Goal: Information Seeking & Learning: Check status

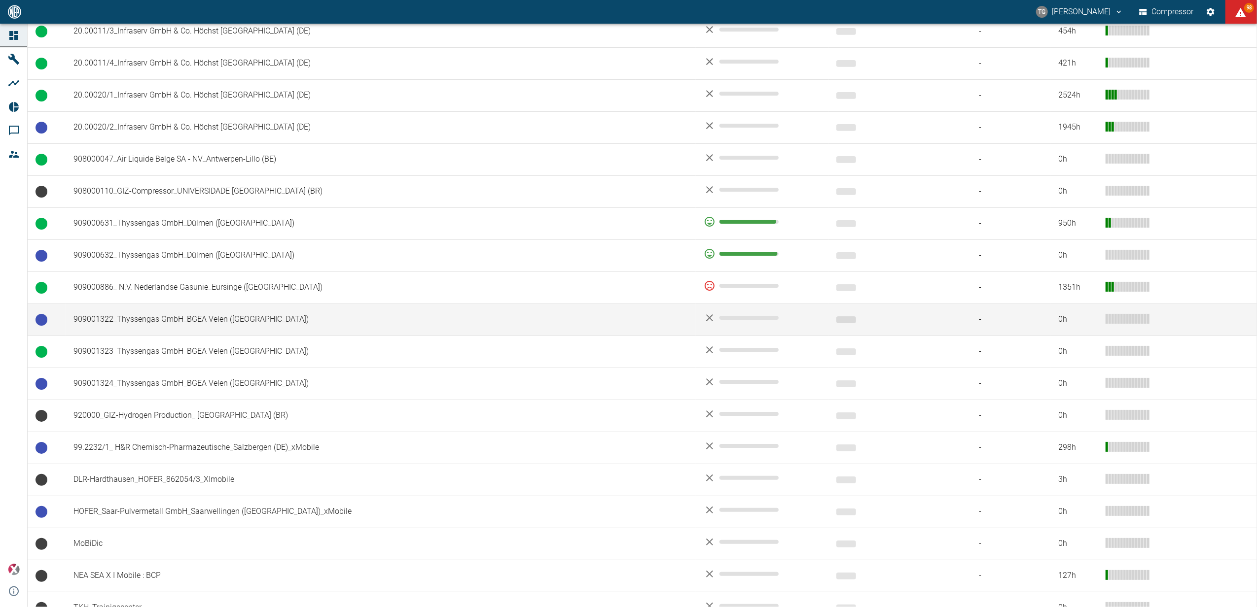
scroll to position [603, 0]
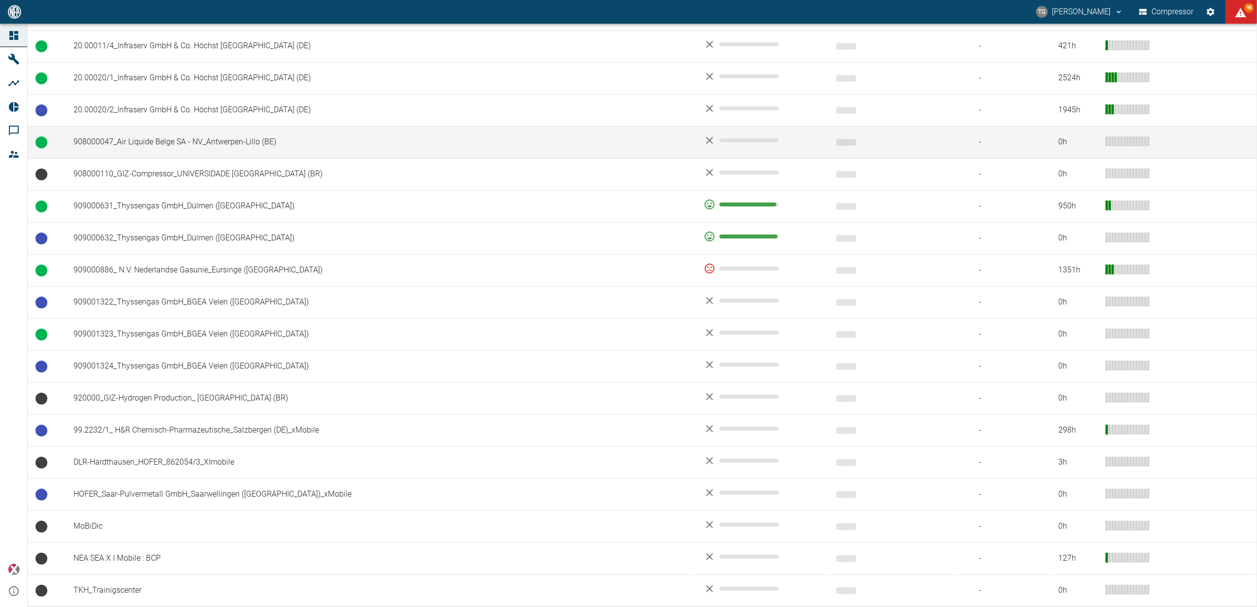
click at [86, 148] on td "908000047_Air Liquide Belge SA - NV_Antwerpen-Lillo (BE)" at bounding box center [381, 142] width 630 height 32
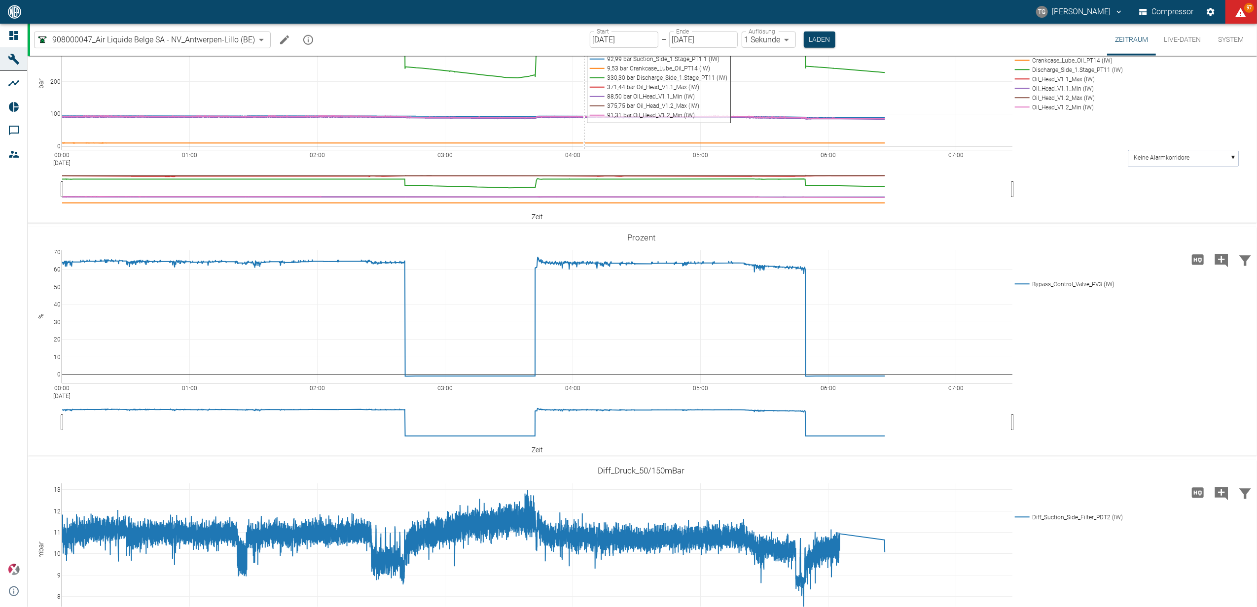
scroll to position [825, 0]
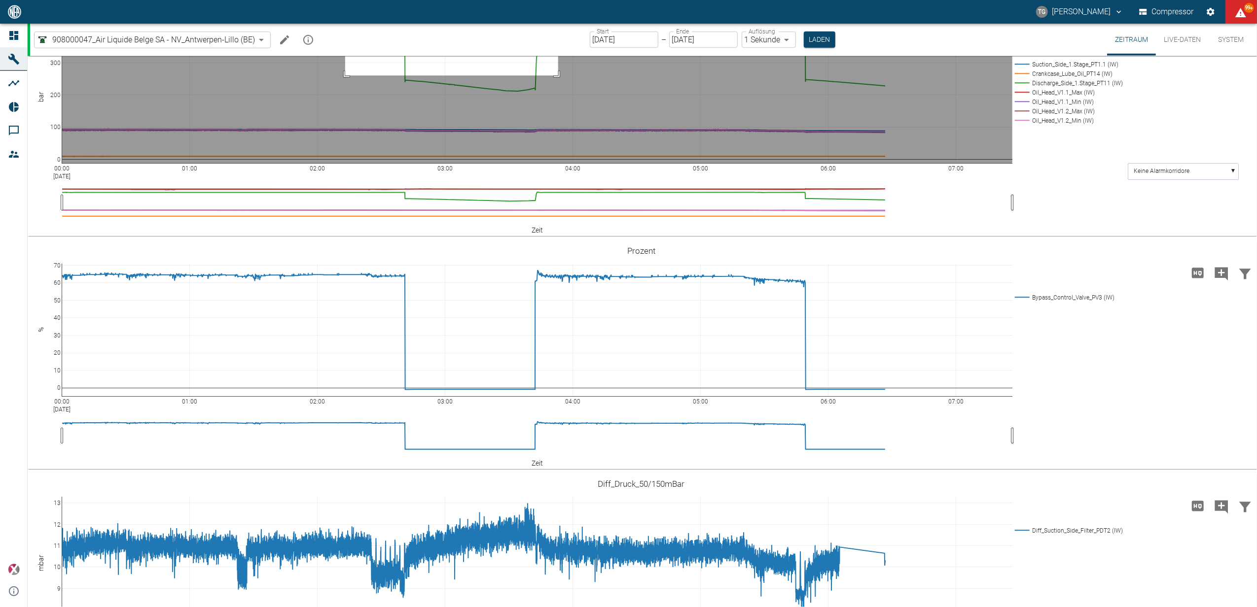
drag, startPoint x: 558, startPoint y: 189, endPoint x: 345, endPoint y: 233, distance: 217.5
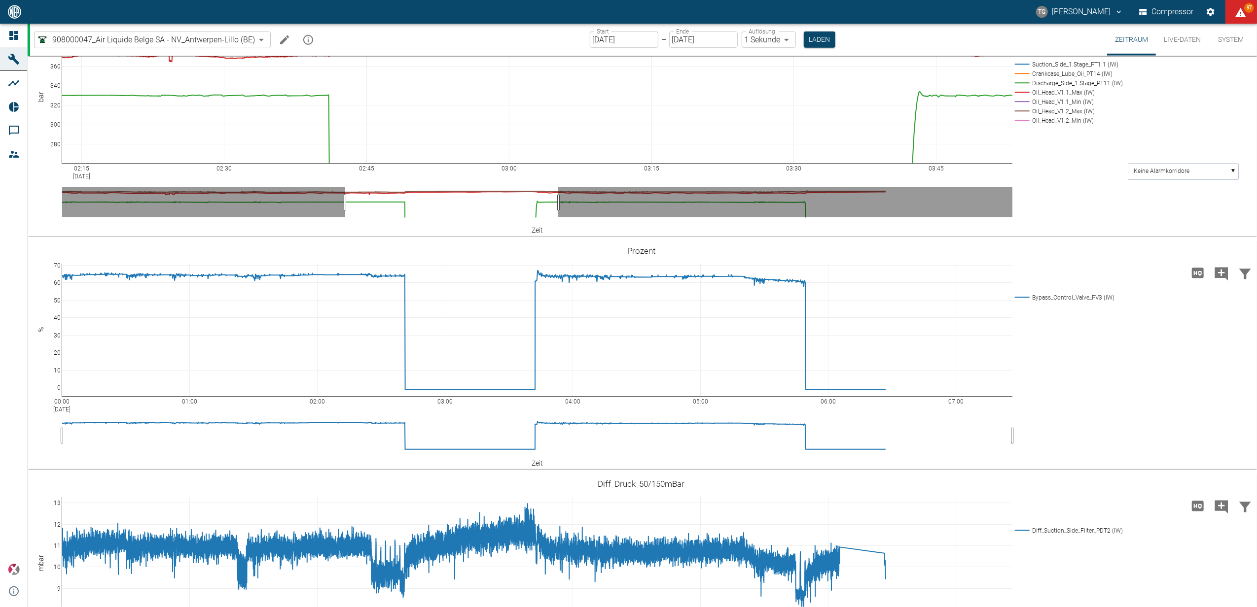
click at [1232, 21] on icon at bounding box center [1236, 17] width 8 height 8
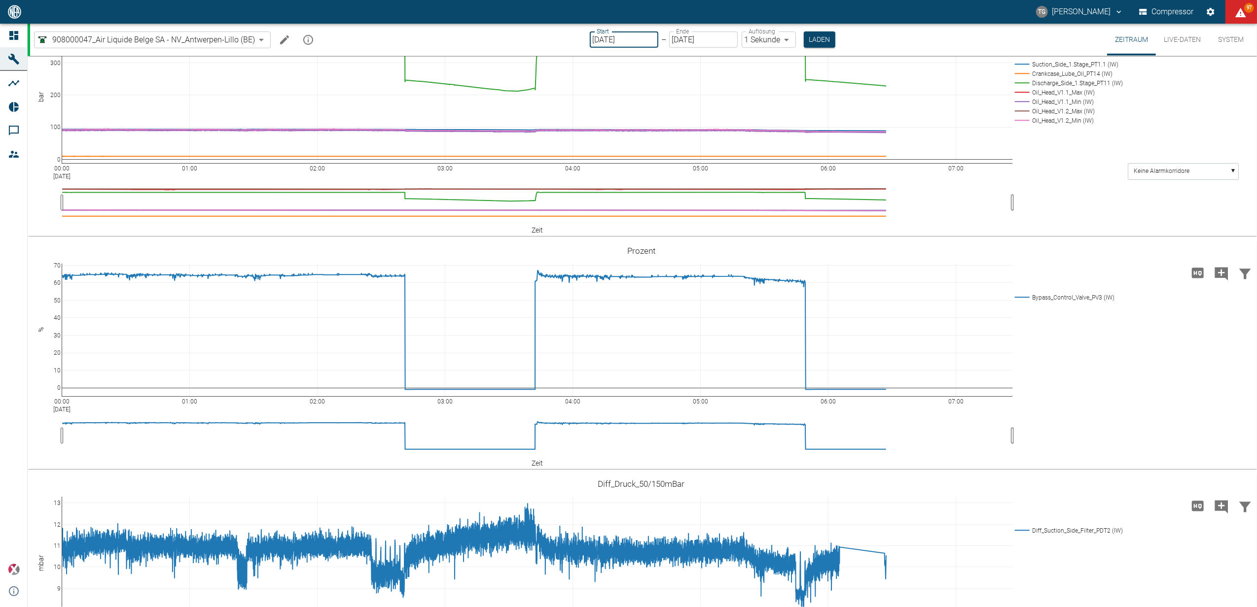
click at [637, 37] on input "[DATE]" at bounding box center [624, 40] width 69 height 16
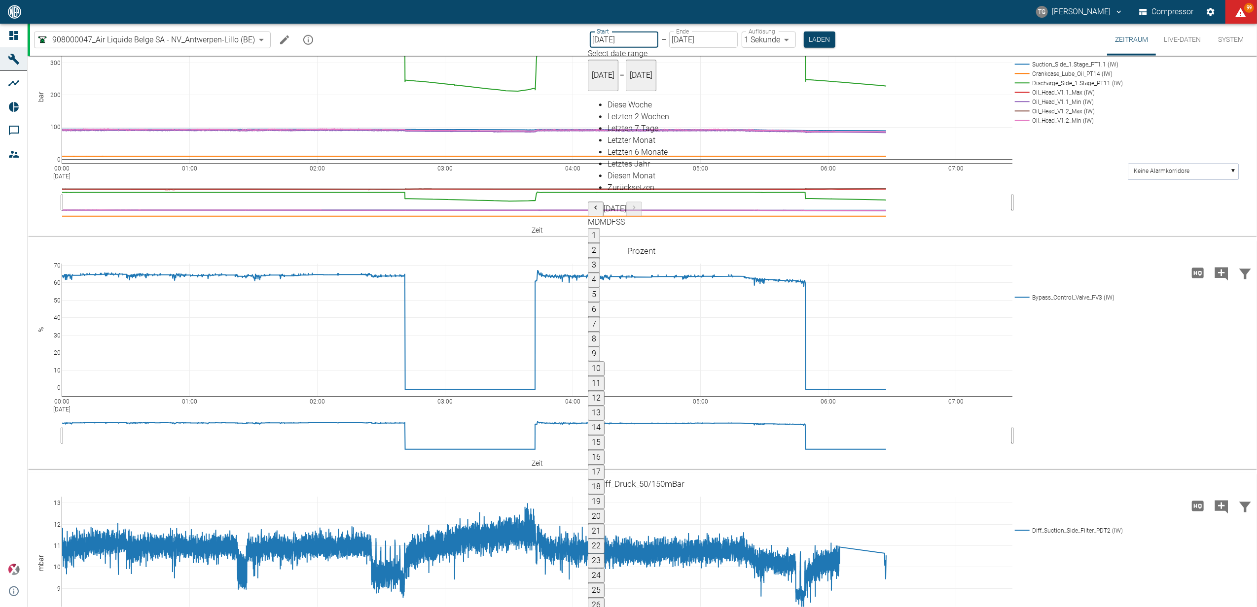
type input "[DATE]"
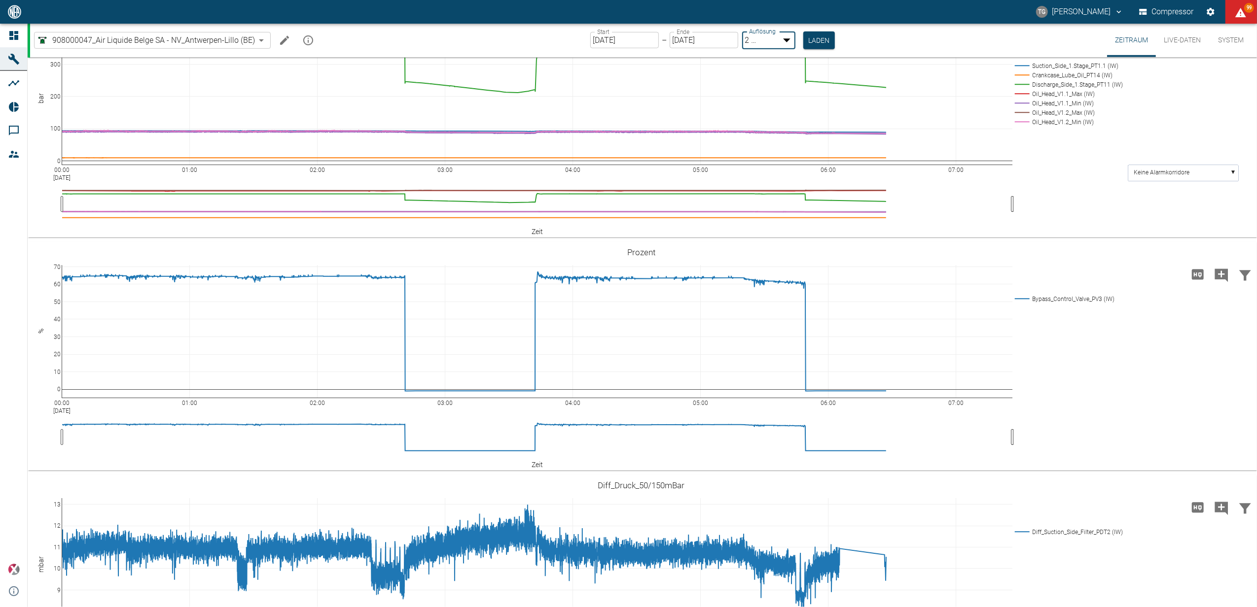
click at [764, 44] on body "TG Thomas Gregoir Compressor 99 Dashboard Maschinen Analysen Reports Kommentare…" at bounding box center [628, 303] width 1257 height 607
type input "1sec"
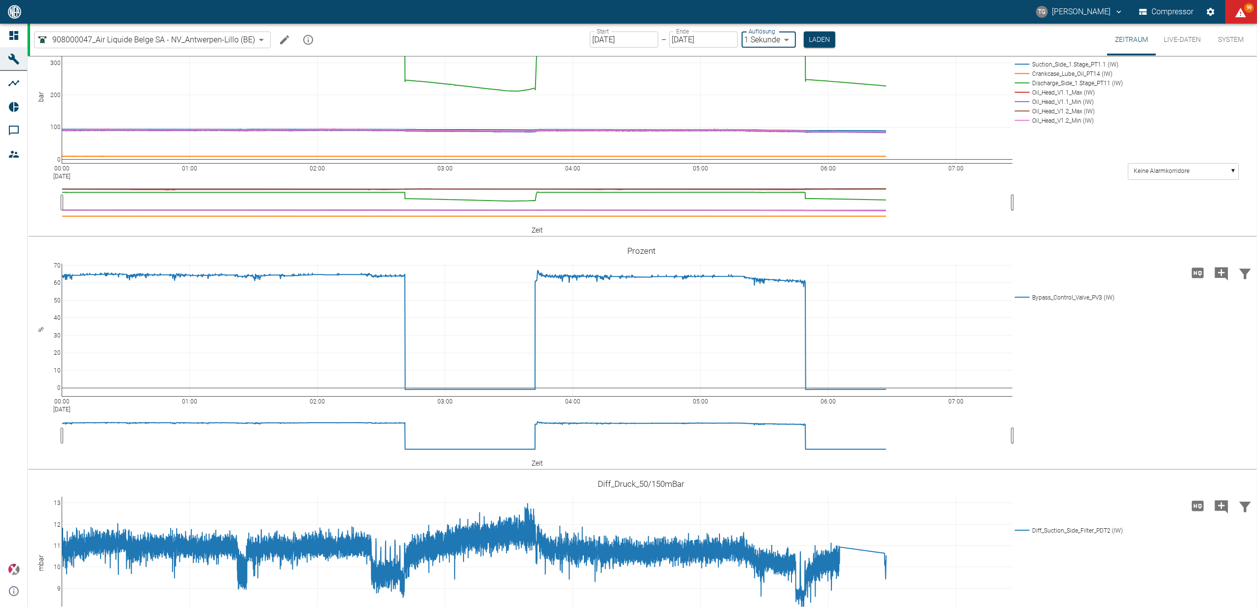
drag, startPoint x: 820, startPoint y: 36, endPoint x: 928, endPoint y: 316, distance: 299.5
click at [820, 37] on button "Laden" at bounding box center [820, 40] width 32 height 16
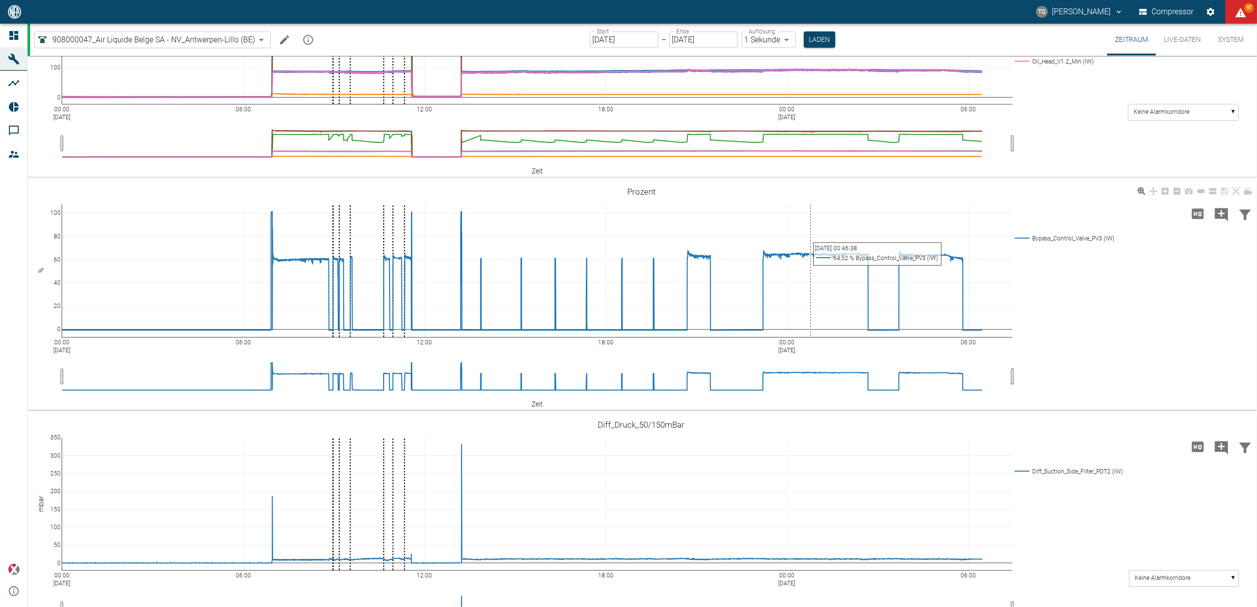
scroll to position [837, 0]
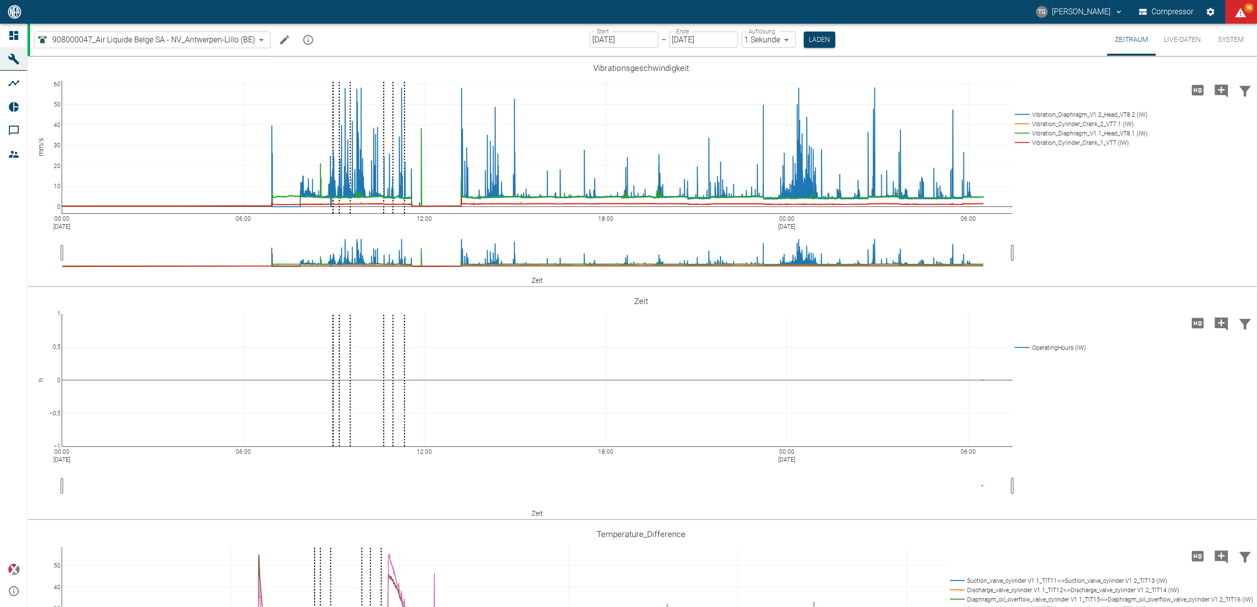
scroll to position [818, 0]
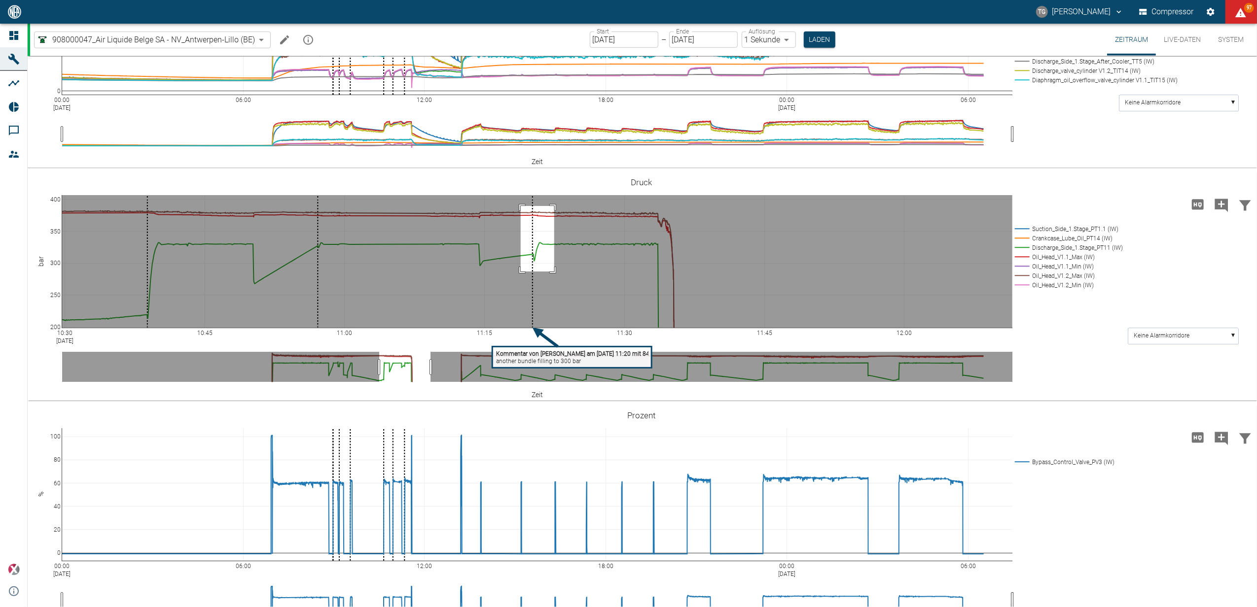
drag, startPoint x: 521, startPoint y: 271, endPoint x: 554, endPoint y: 206, distance: 73.7
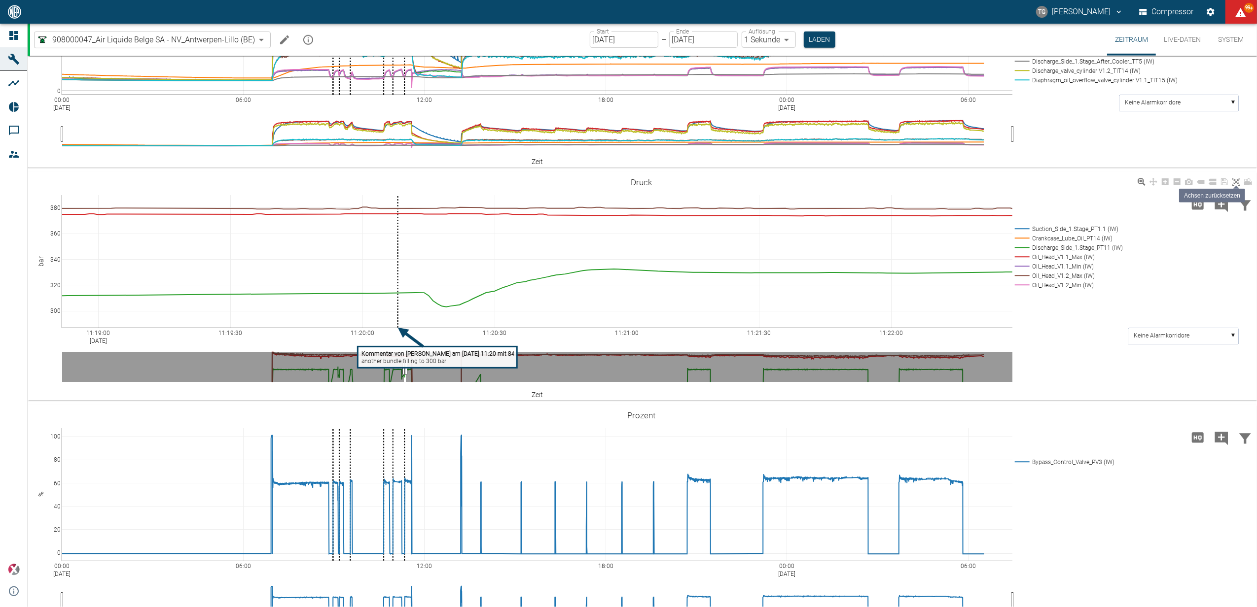
click at [1239, 180] on icon at bounding box center [1236, 182] width 8 height 8
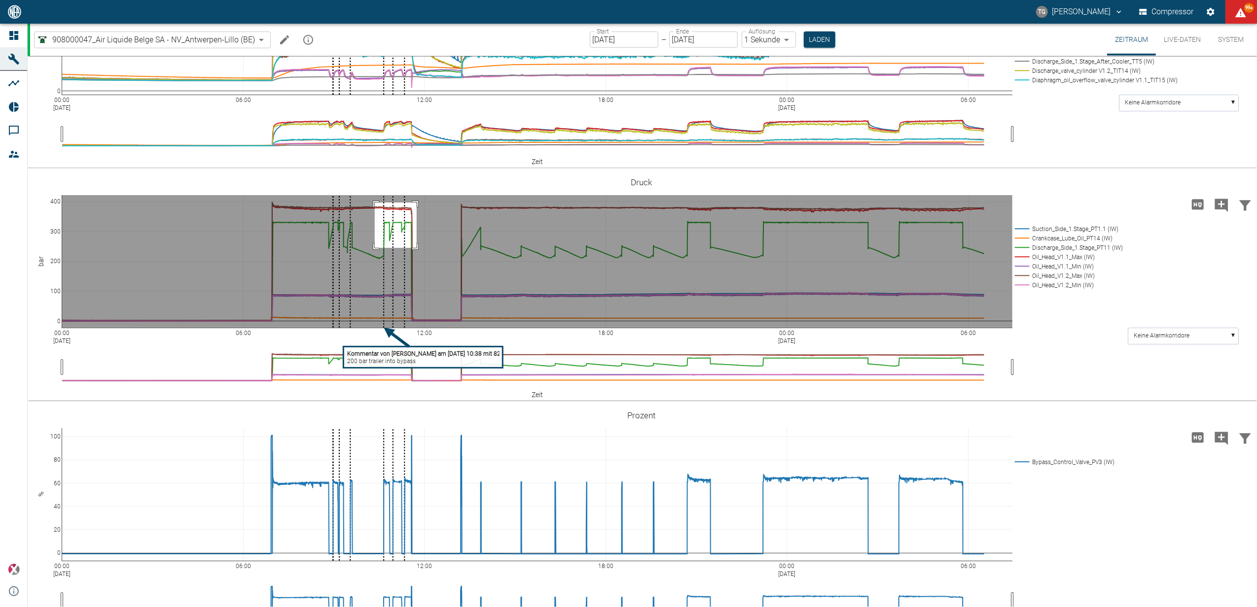
drag, startPoint x: 375, startPoint y: 202, endPoint x: 417, endPoint y: 248, distance: 61.8
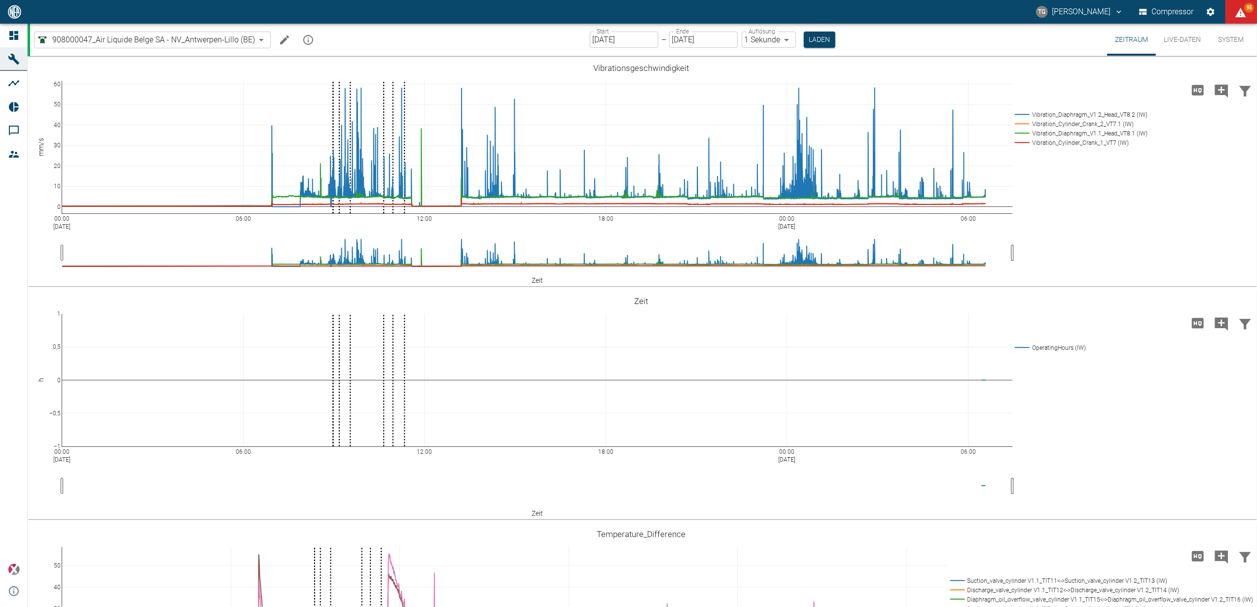
scroll to position [884, 0]
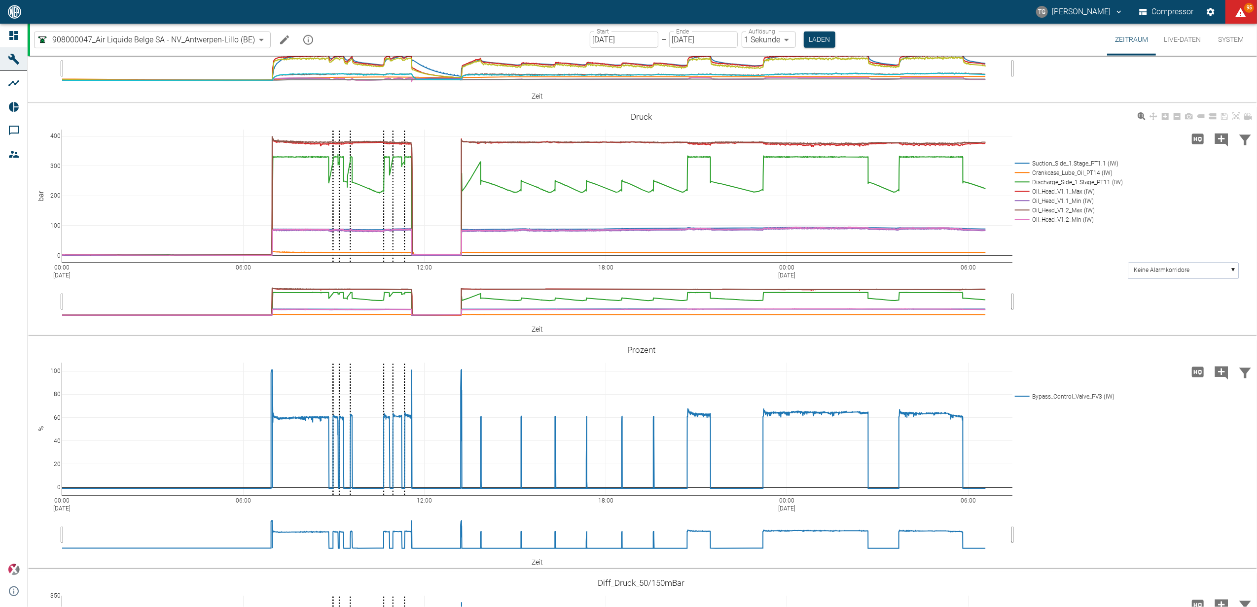
click at [1058, 272] on div "00:00 [DATE] 06:00 12:00 18:00 00:00 [DATE] 06:00 0 100 200 300 400 Suction_Sid…" at bounding box center [641, 221] width 1227 height 222
click at [13, 36] on icon at bounding box center [13, 35] width 9 height 9
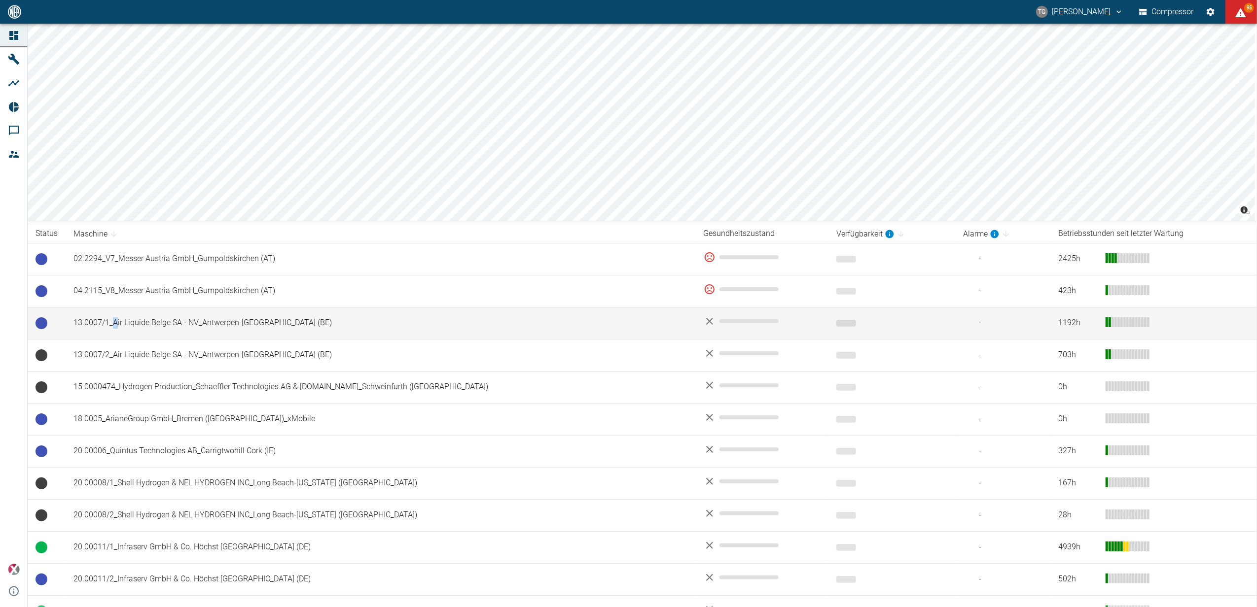
click at [117, 310] on td "13.0007/1_Air Liquide Belge SA - NV_Antwerpen-[GEOGRAPHIC_DATA] (BE)" at bounding box center [381, 323] width 630 height 32
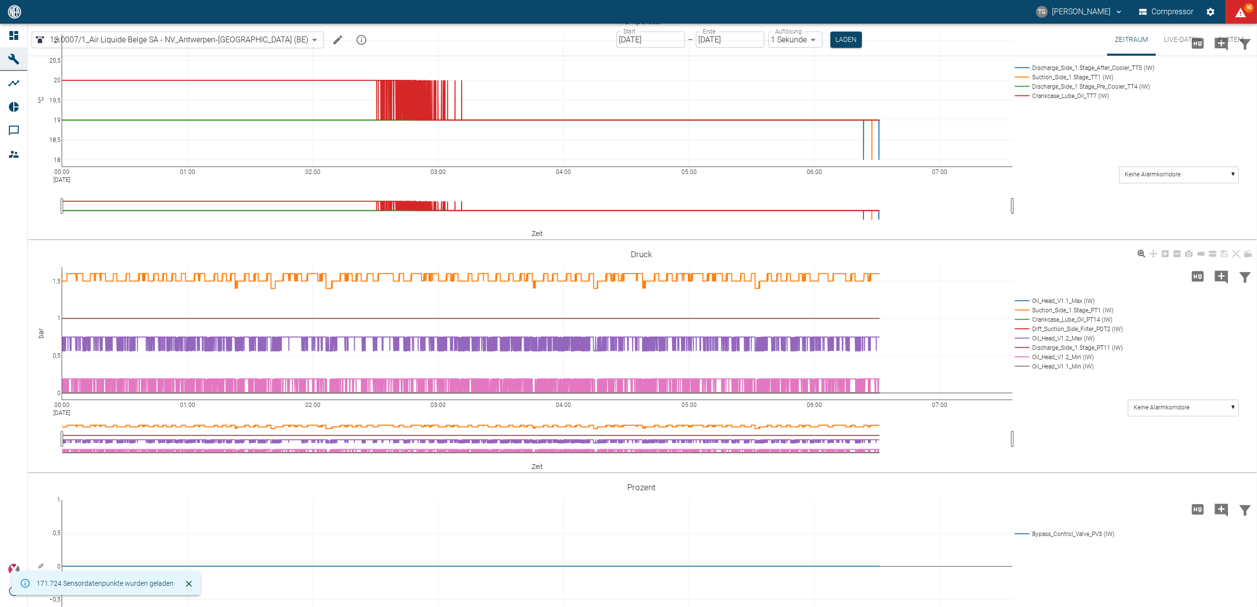
scroll to position [382, 0]
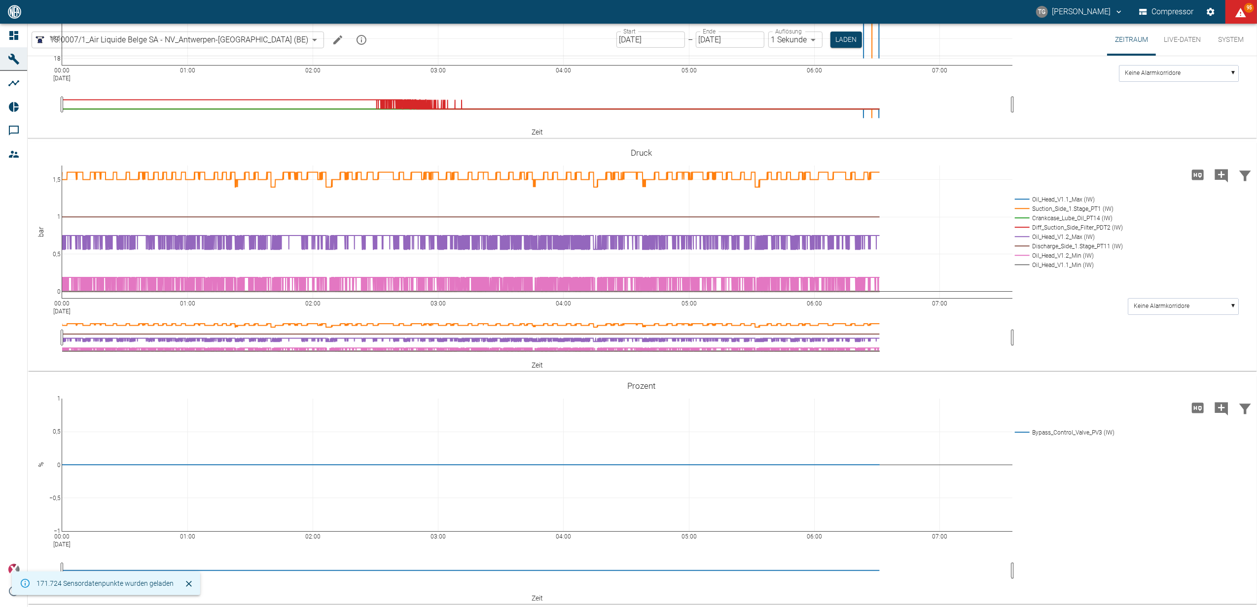
click at [616, 44] on input "[DATE]" at bounding box center [650, 40] width 69 height 16
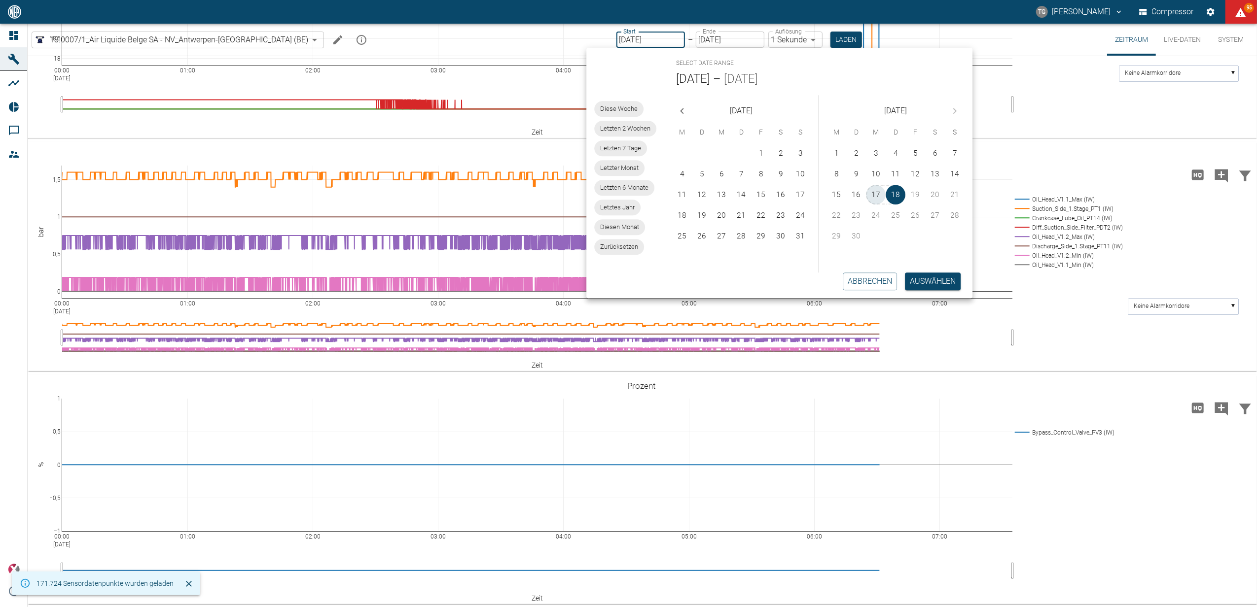
click at [876, 191] on button "17" at bounding box center [876, 195] width 20 height 20
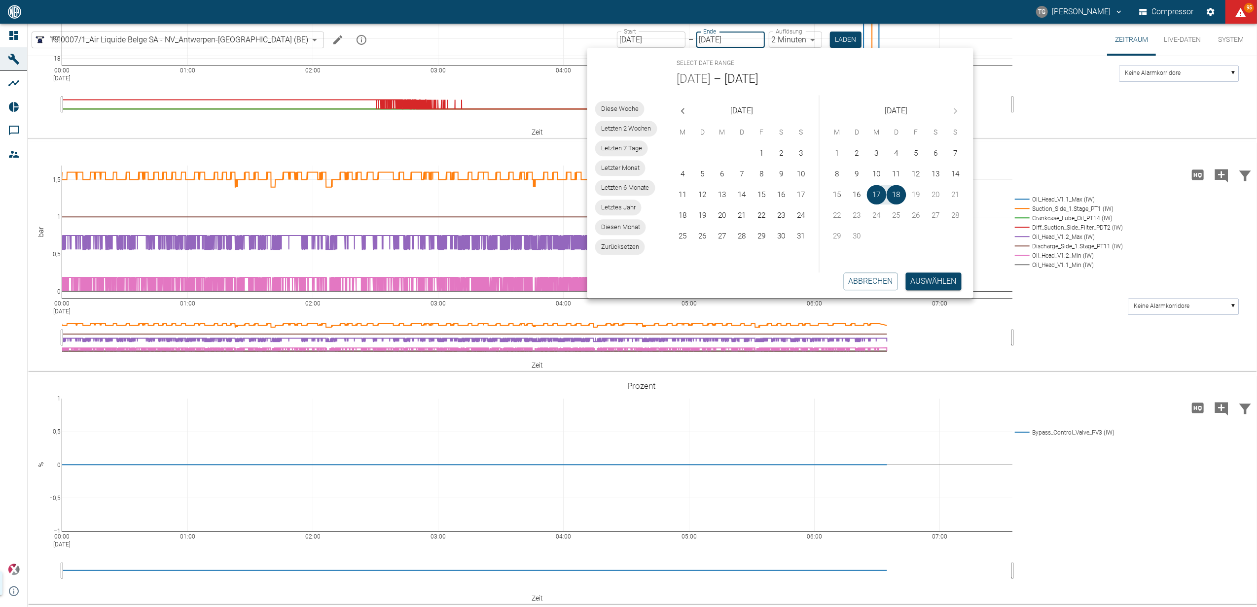
type input "[DATE]"
click at [923, 281] on button "Auswählen" at bounding box center [934, 282] width 56 height 18
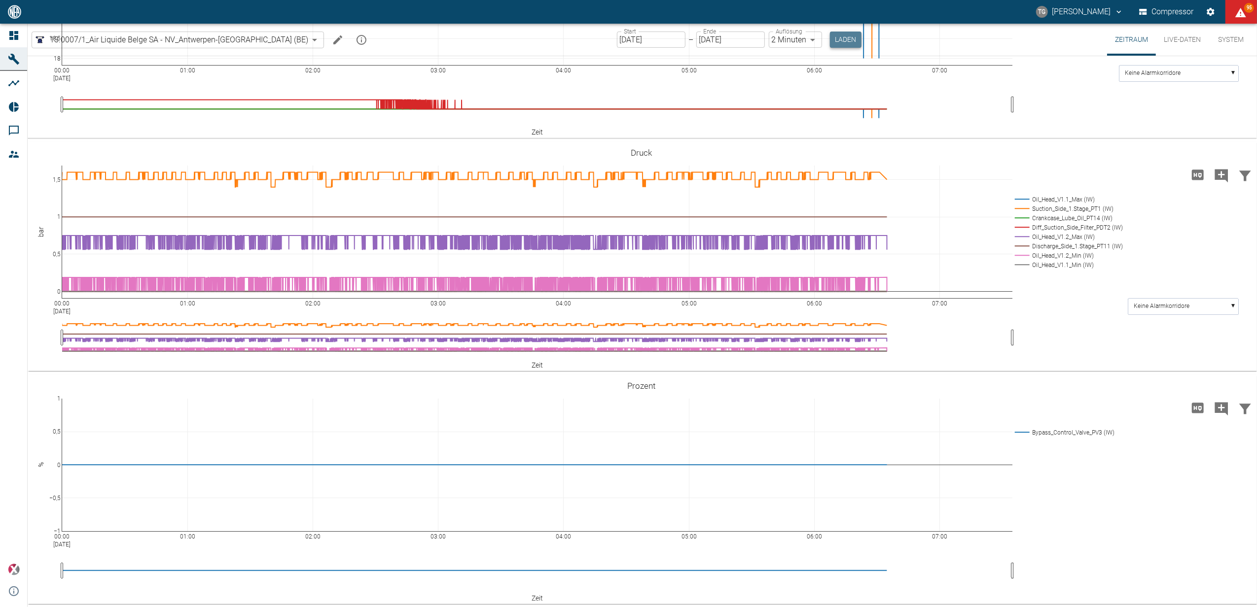
click at [830, 40] on button "Laden" at bounding box center [846, 40] width 32 height 16
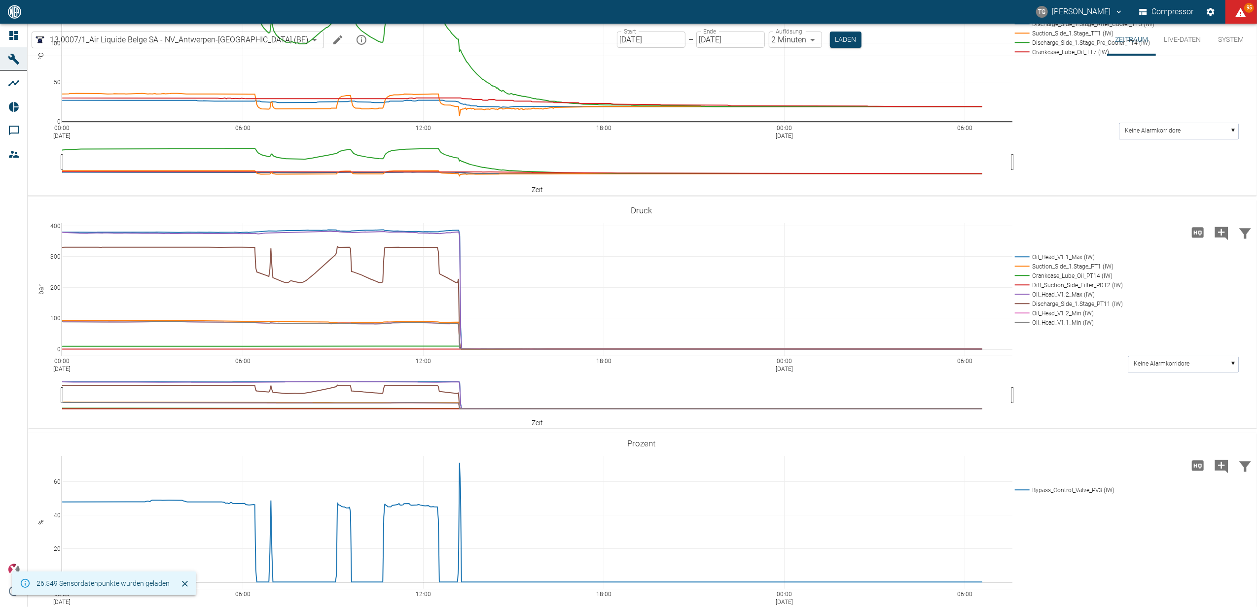
scroll to position [328, 0]
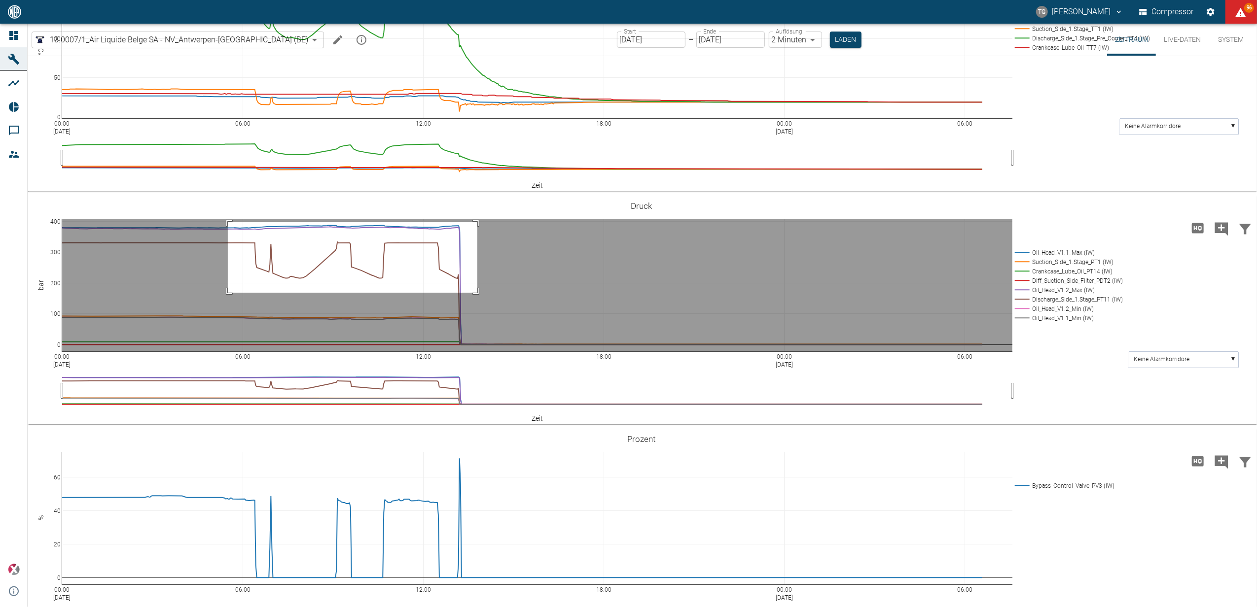
drag, startPoint x: 228, startPoint y: 221, endPoint x: 477, endPoint y: 293, distance: 259.5
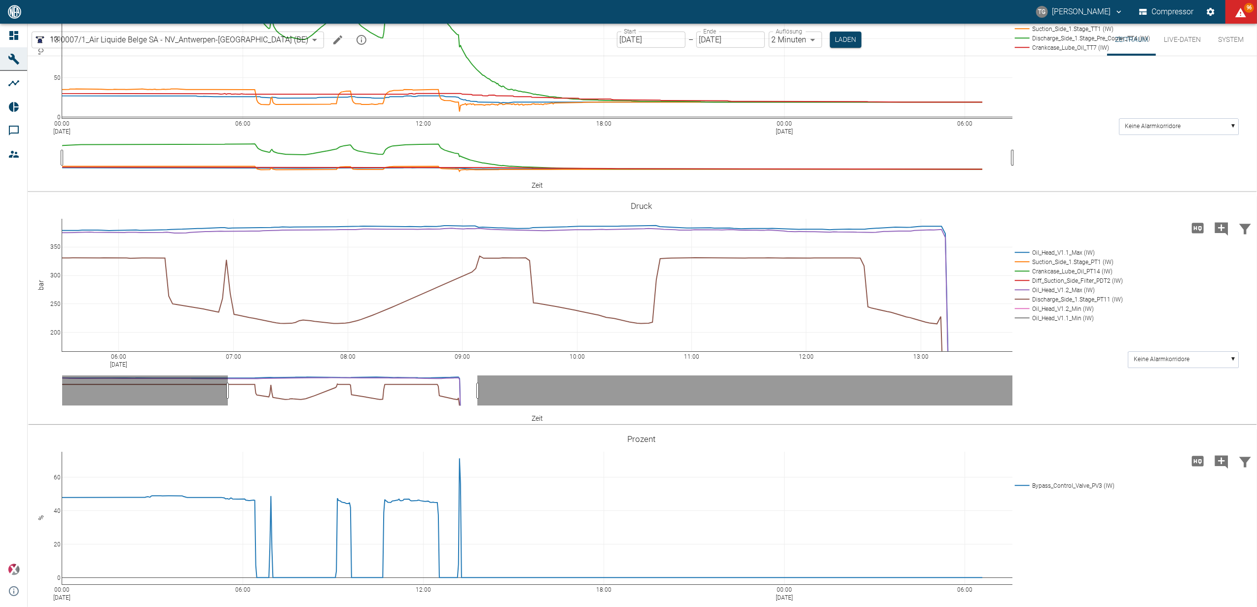
click at [750, 40] on body "TG Thomas Gregoir Compressor 96 Dashboard Maschinen Analysen Reports Kommentare…" at bounding box center [628, 303] width 1257 height 607
click at [765, 59] on li "1 Sekunde" at bounding box center [765, 61] width 55 height 18
type input "1sec"
click at [830, 36] on button "Laden" at bounding box center [846, 40] width 32 height 16
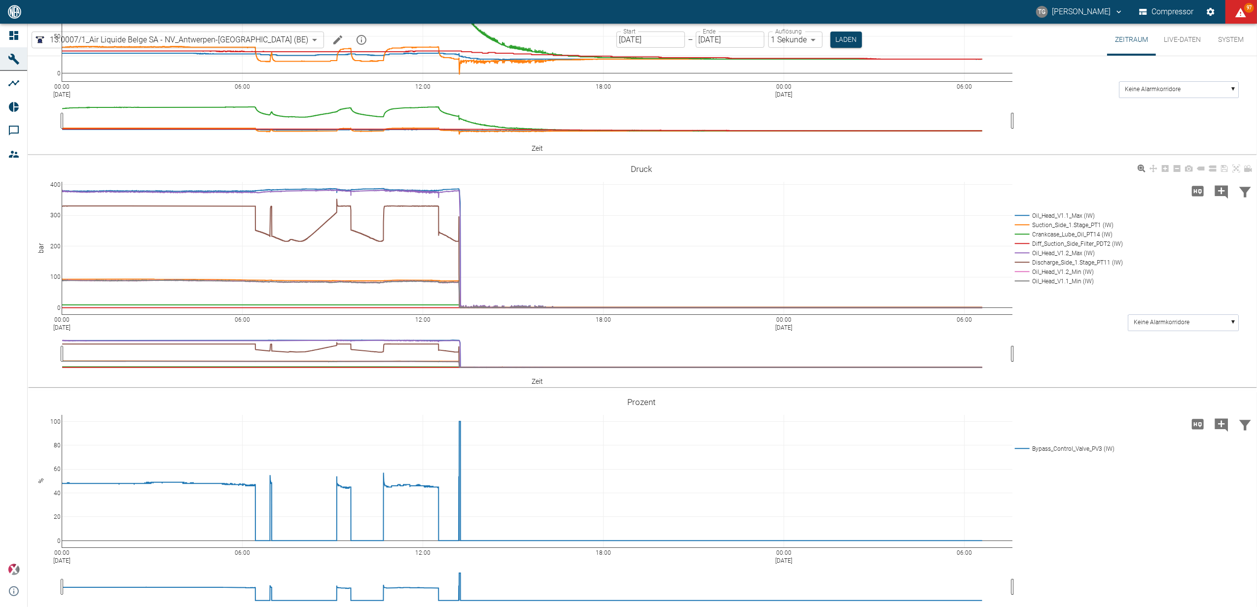
scroll to position [382, 0]
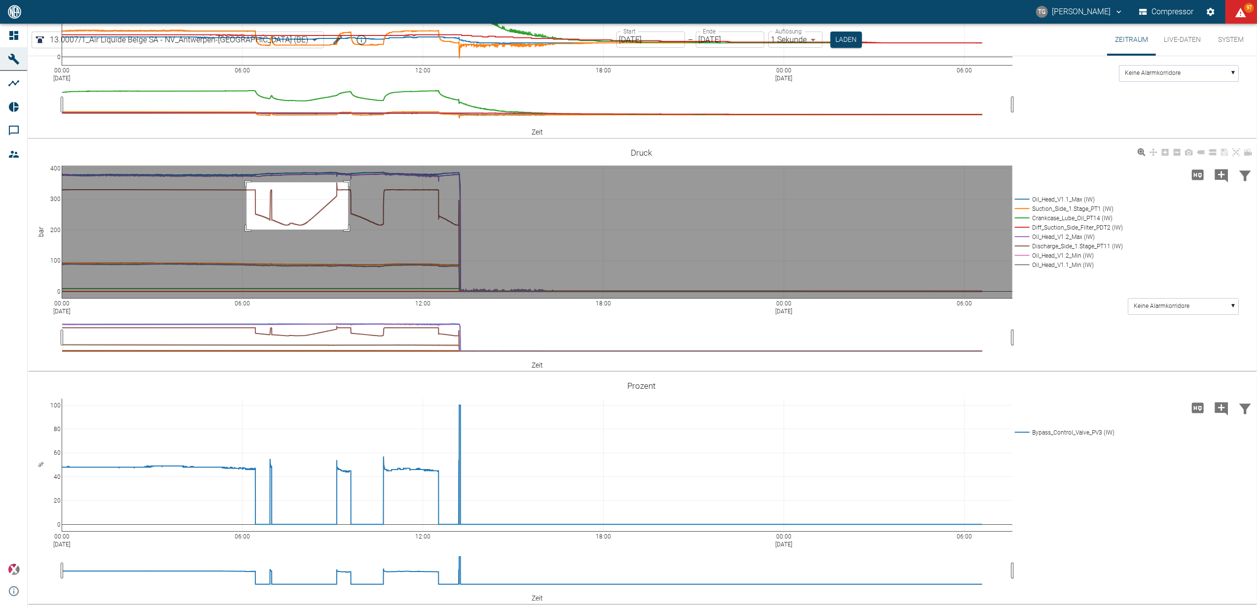
drag, startPoint x: 247, startPoint y: 182, endPoint x: 348, endPoint y: 230, distance: 112.3
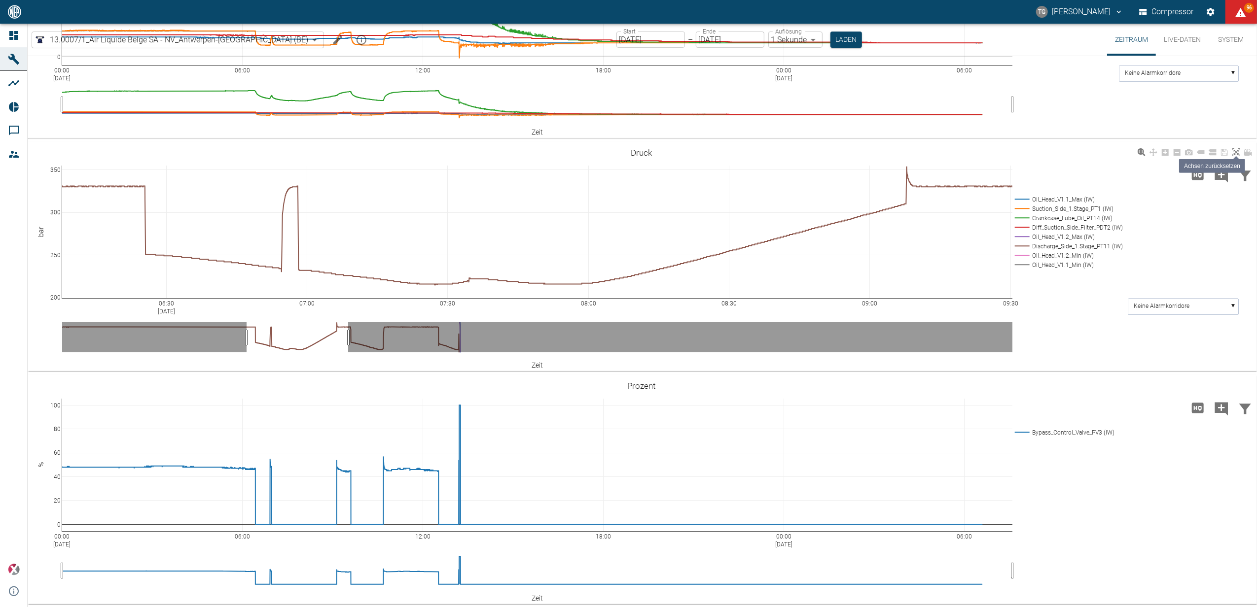
click at [1232, 149] on icon at bounding box center [1236, 152] width 8 height 8
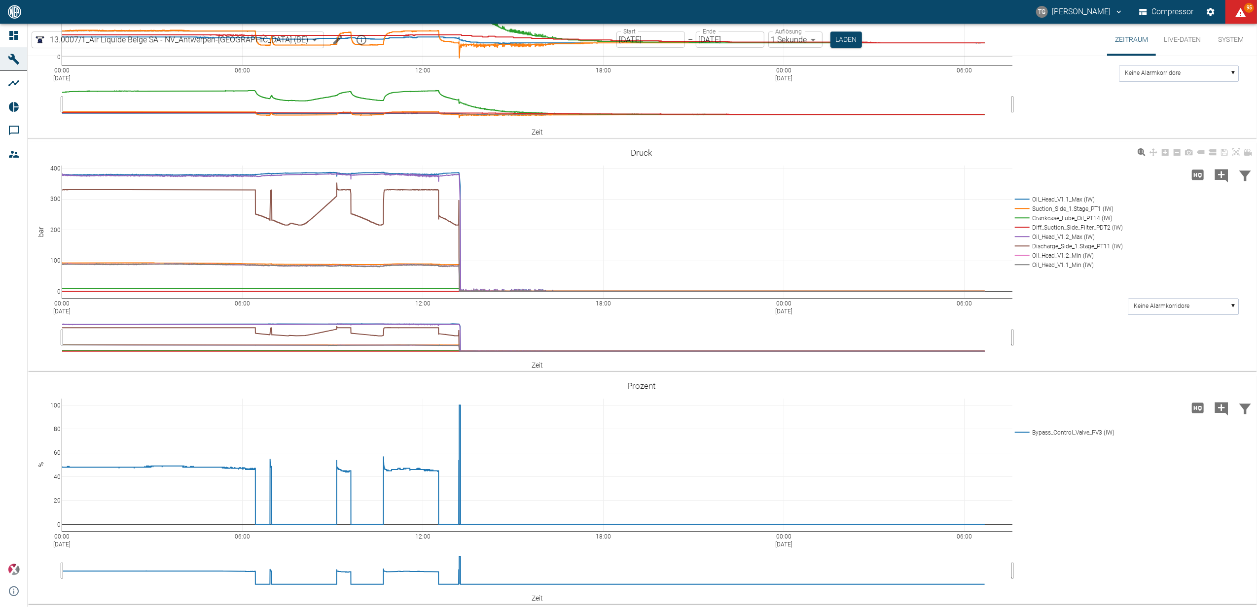
click at [1098, 335] on div "00:00 Sep 17, 2025 06:00 12:00 18:00 00:00 Sep 18, 2025 06:00 0 100 200 300 400…" at bounding box center [641, 257] width 1227 height 222
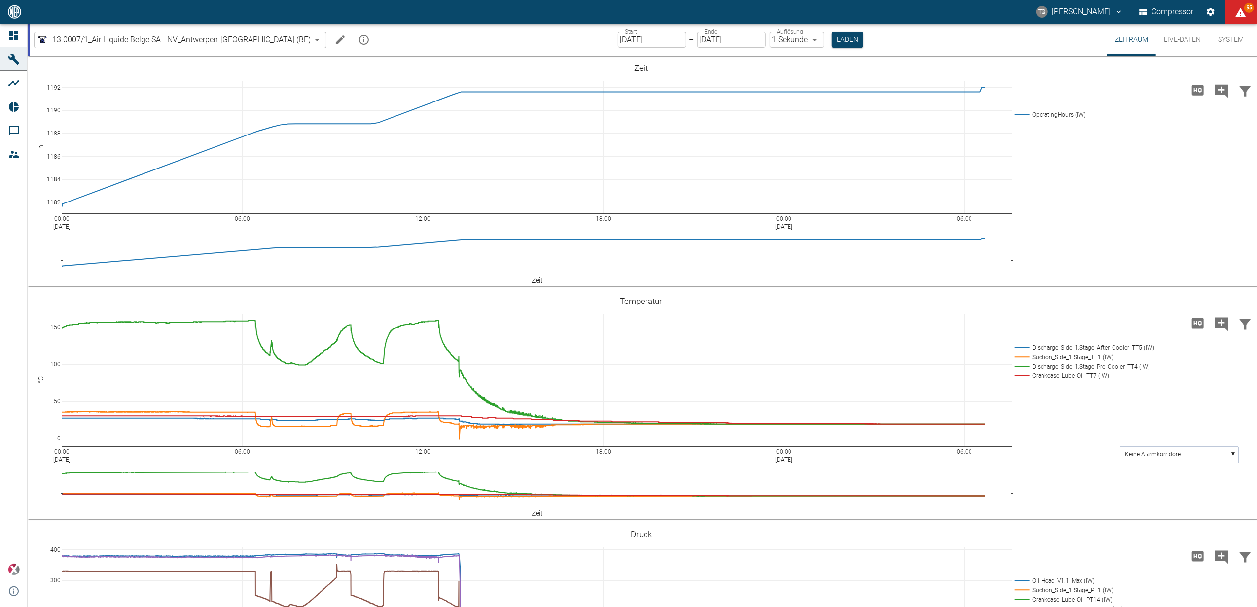
scroll to position [382, 0]
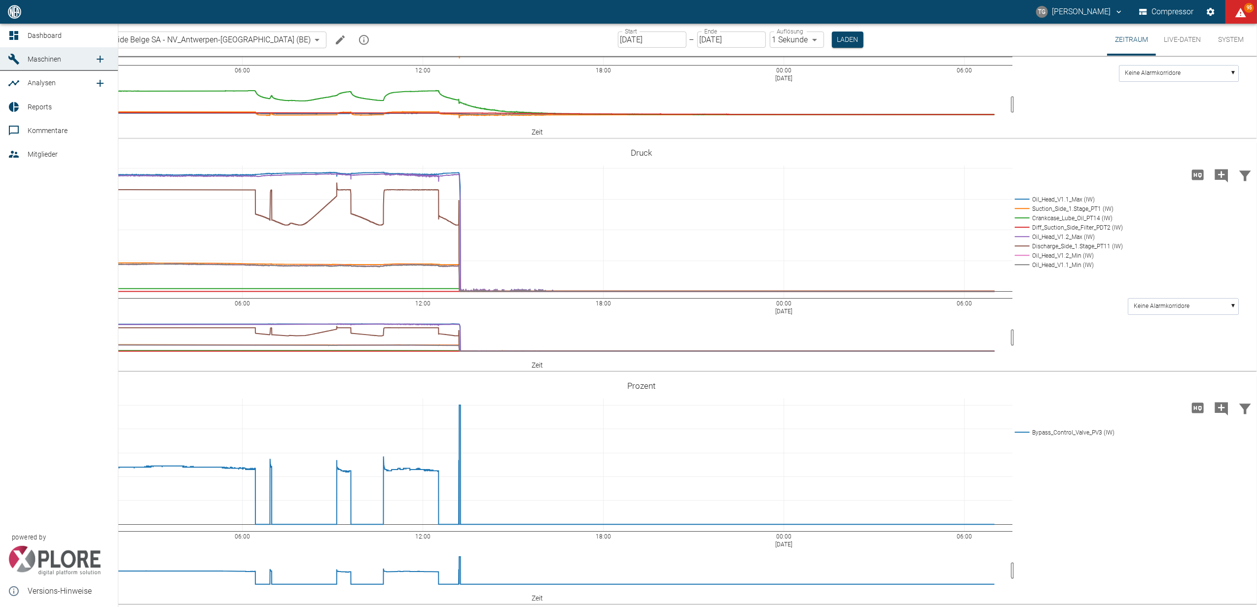
click at [19, 36] on icon at bounding box center [14, 36] width 12 height 12
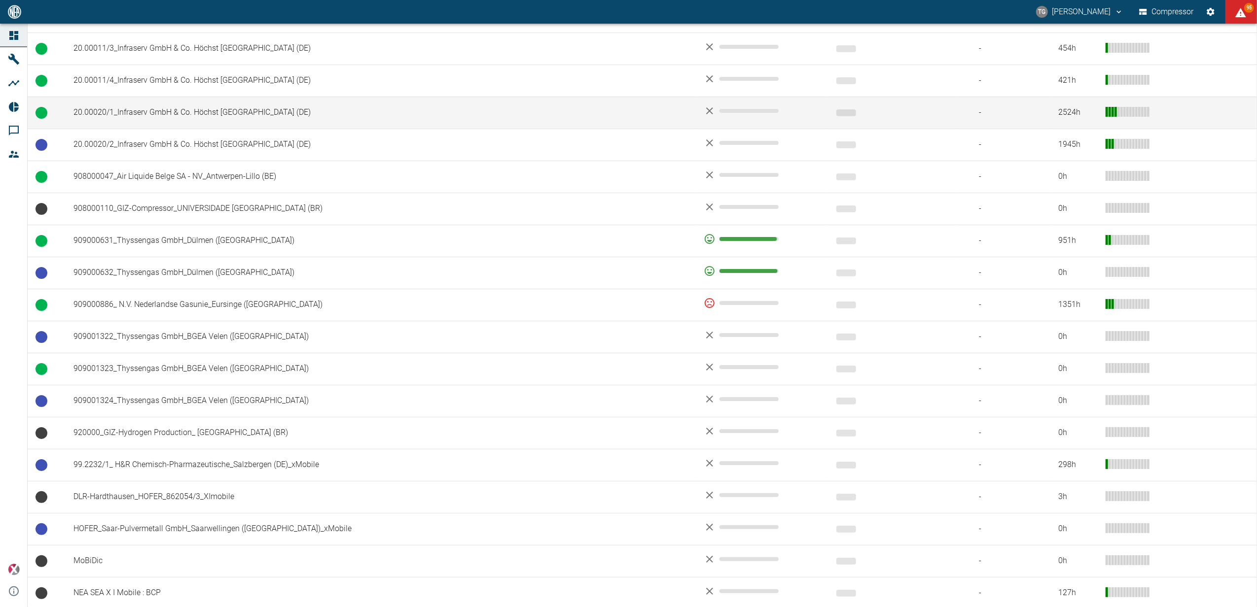
scroll to position [603, 0]
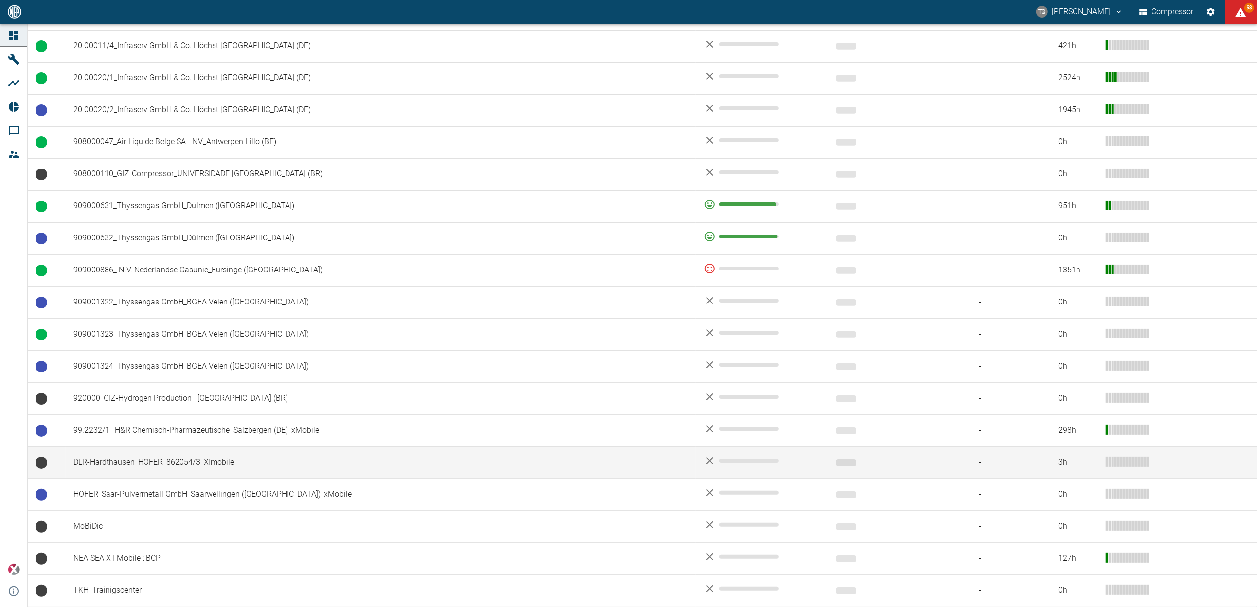
click at [115, 458] on td "DLR-Hardthausen_HOFER_862054/3_XImobile" at bounding box center [381, 463] width 630 height 32
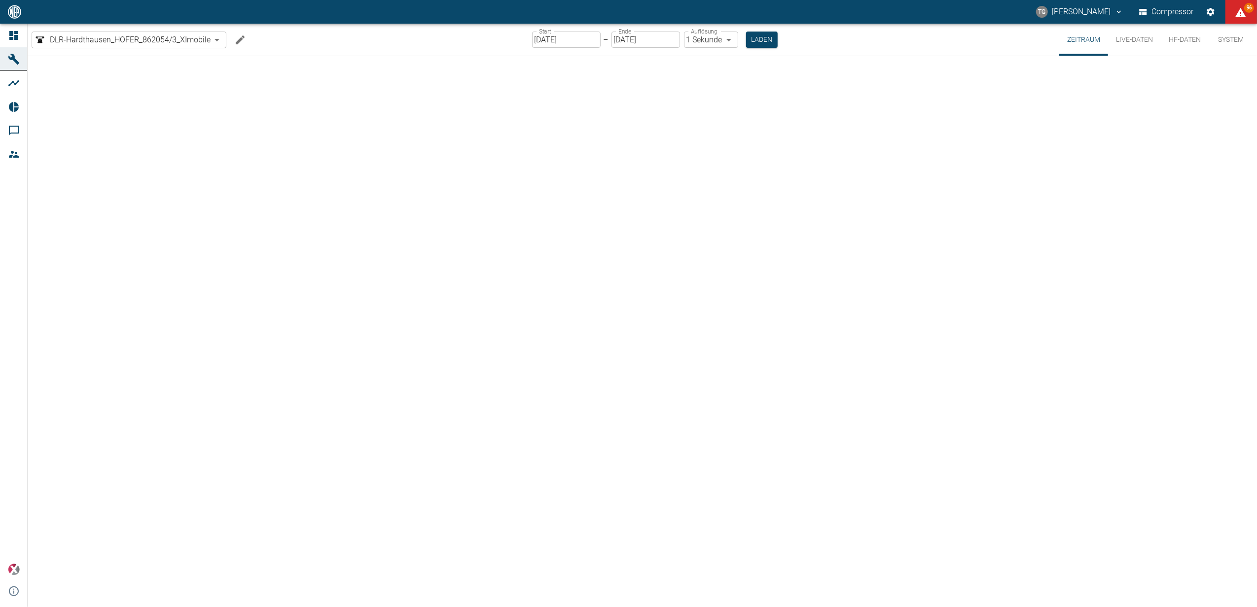
click at [1135, 41] on button "Live-Daten" at bounding box center [1134, 40] width 53 height 32
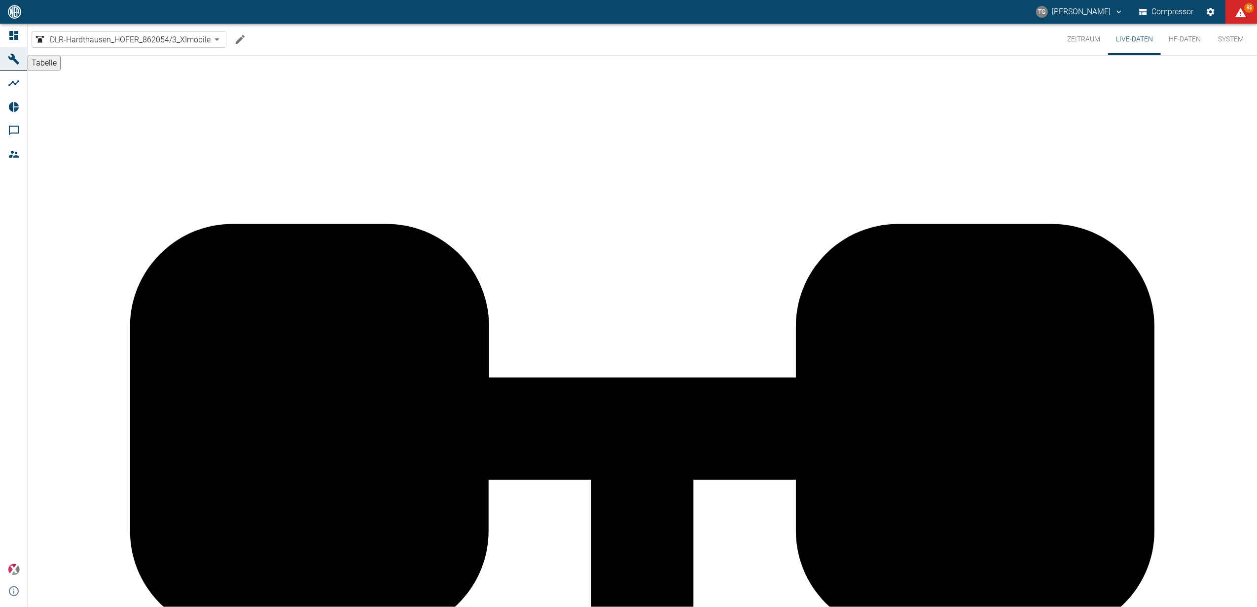
scroll to position [128, 0]
